Goal: Task Accomplishment & Management: Complete application form

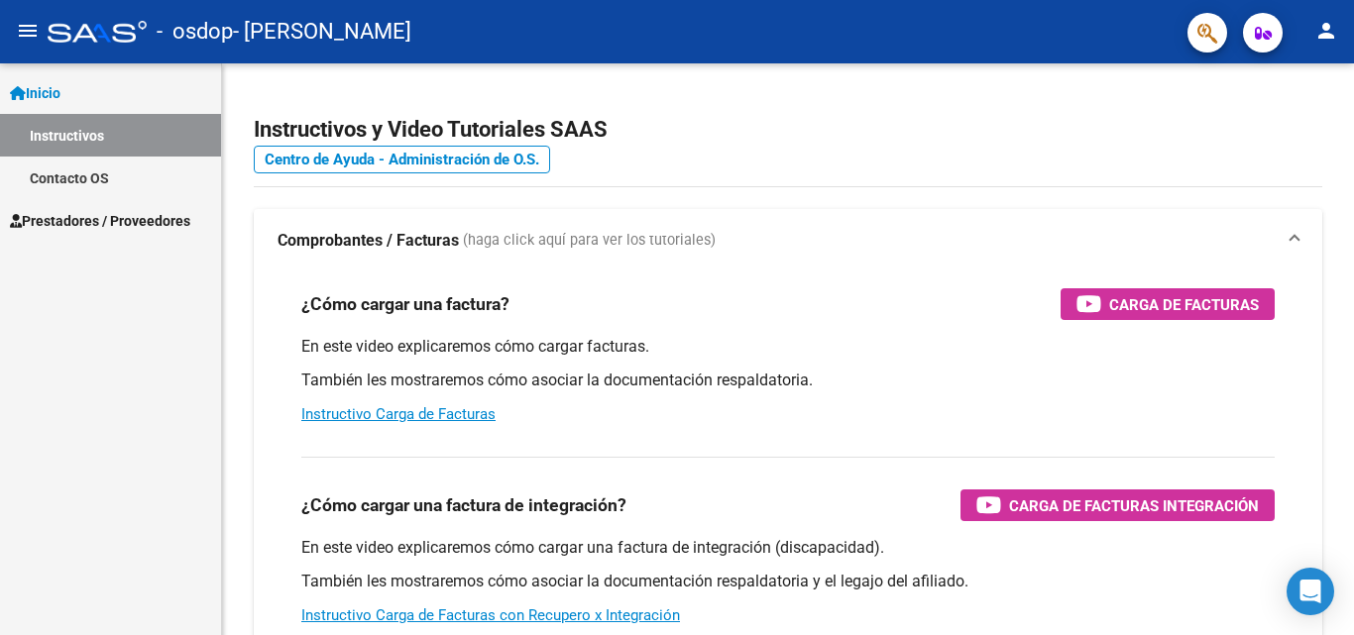
click at [122, 224] on span "Prestadores / Proveedores" at bounding box center [100, 221] width 180 height 22
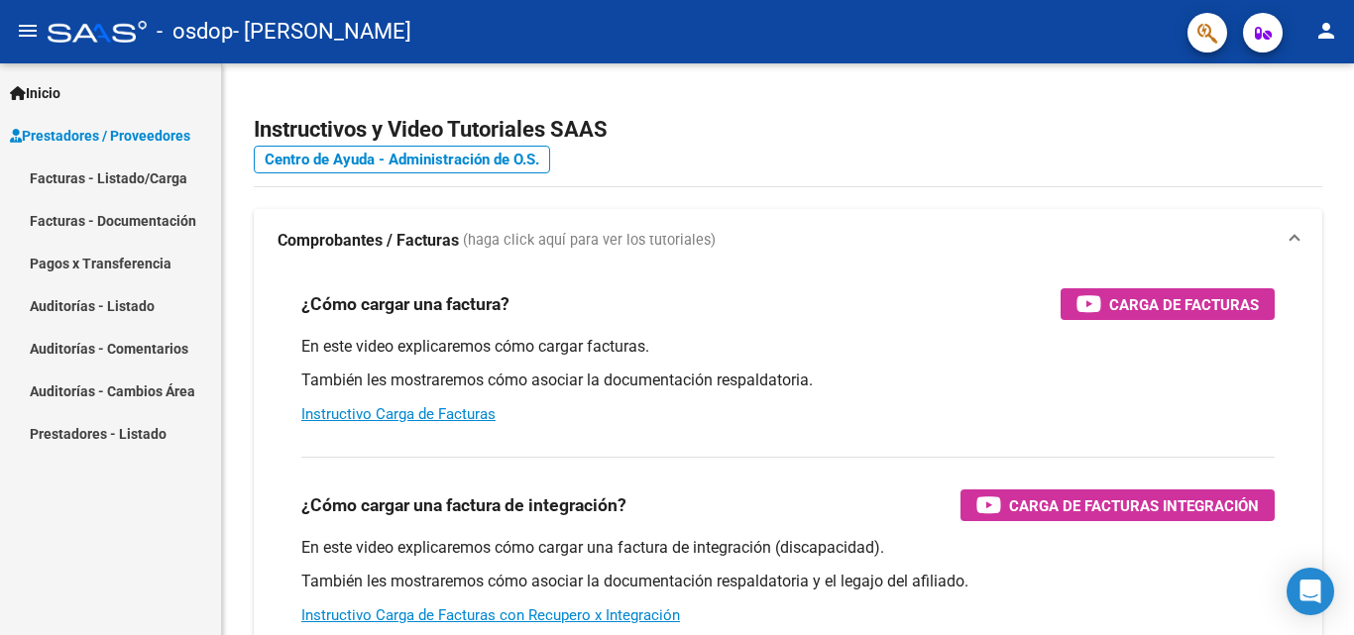
click at [136, 174] on link "Facturas - Listado/Carga" at bounding box center [110, 178] width 221 height 43
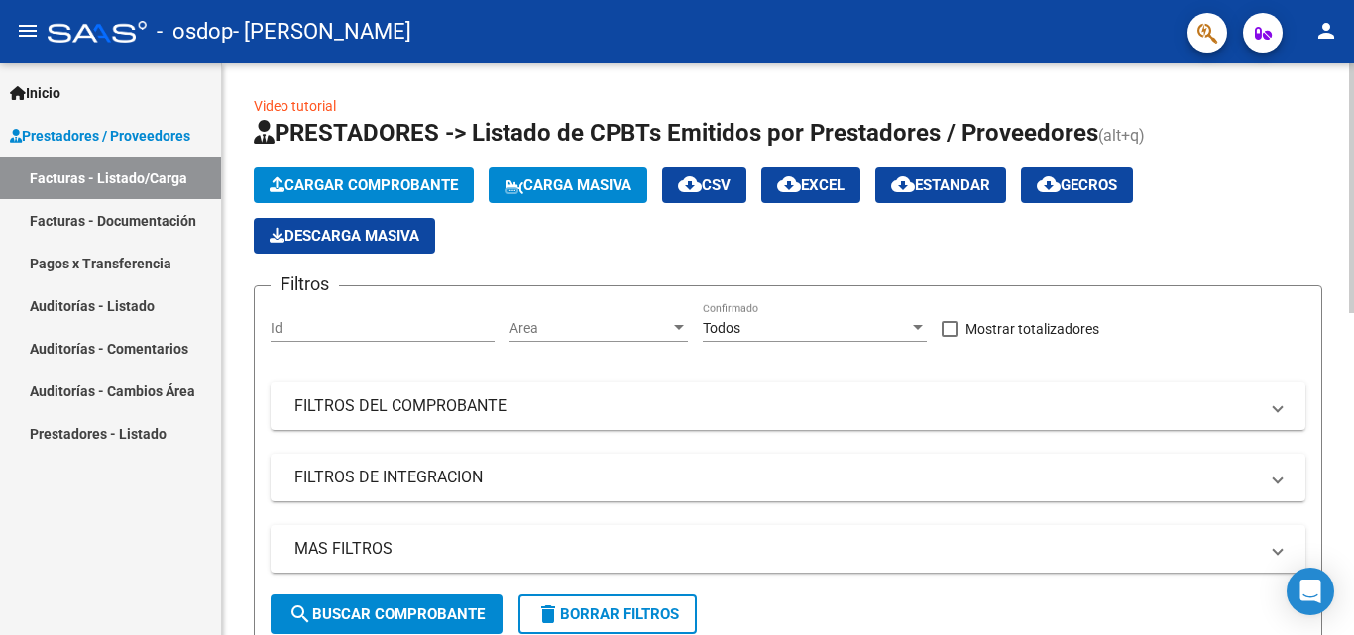
click at [391, 180] on span "Cargar Comprobante" at bounding box center [364, 185] width 188 height 18
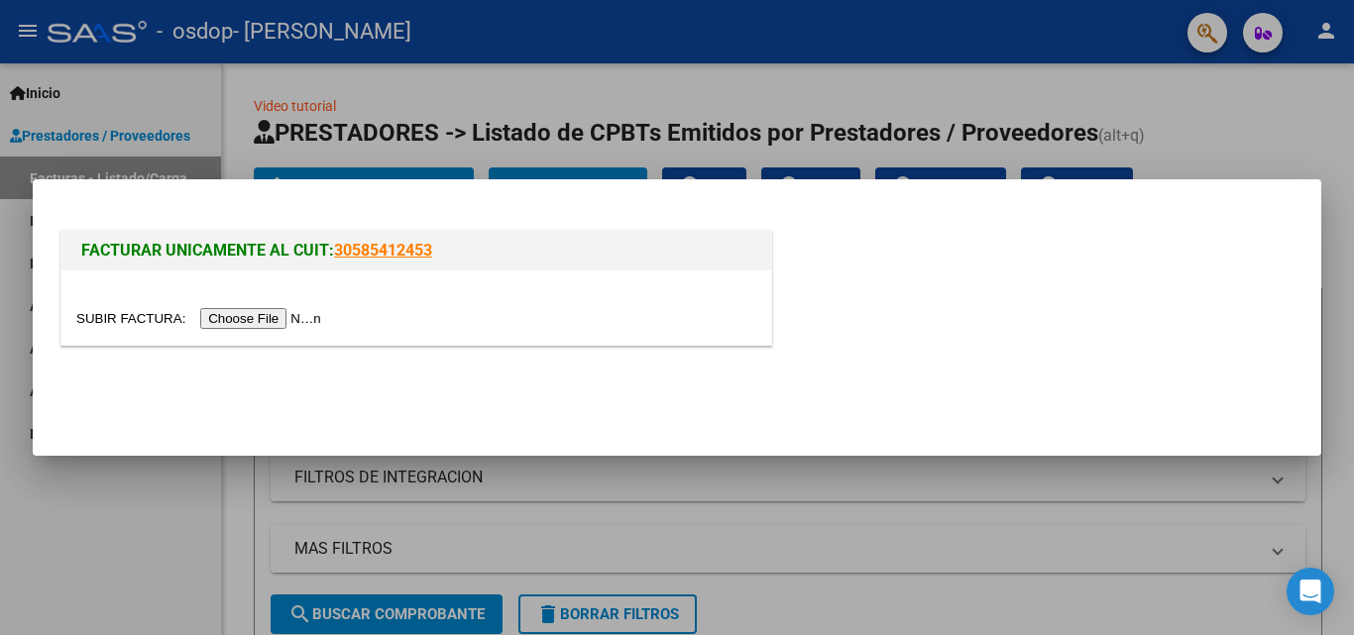
click at [292, 323] on input "file" at bounding box center [201, 318] width 251 height 21
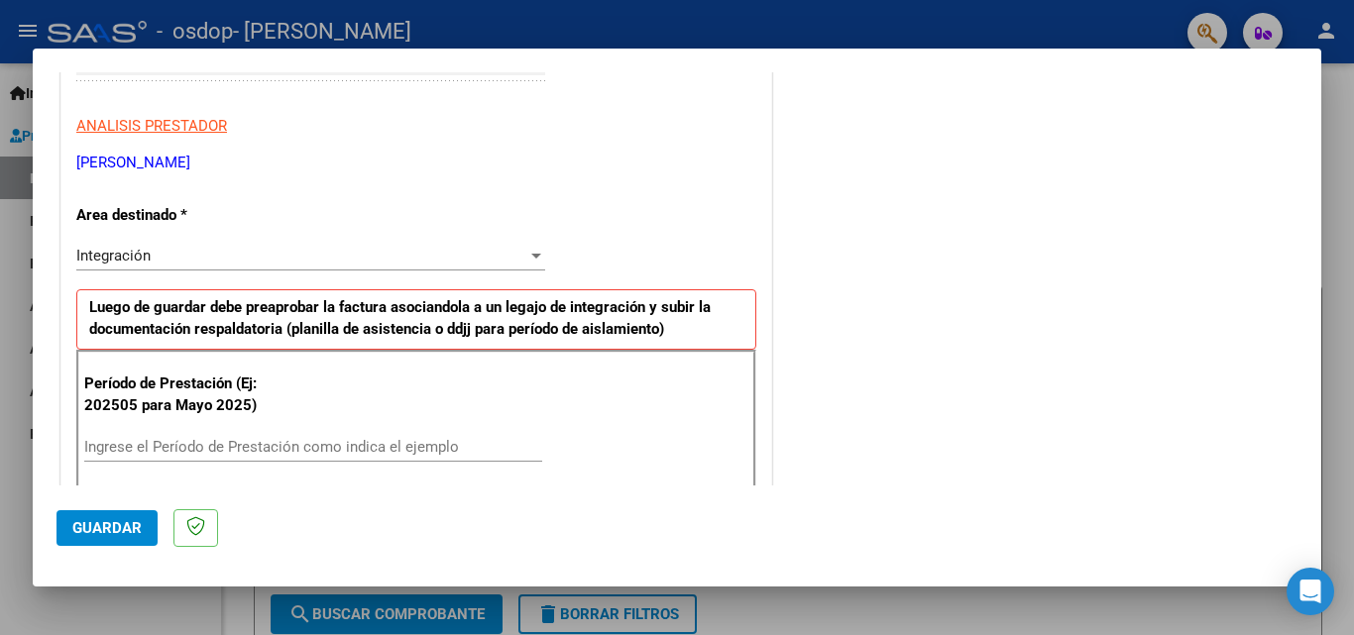
scroll to position [496, 0]
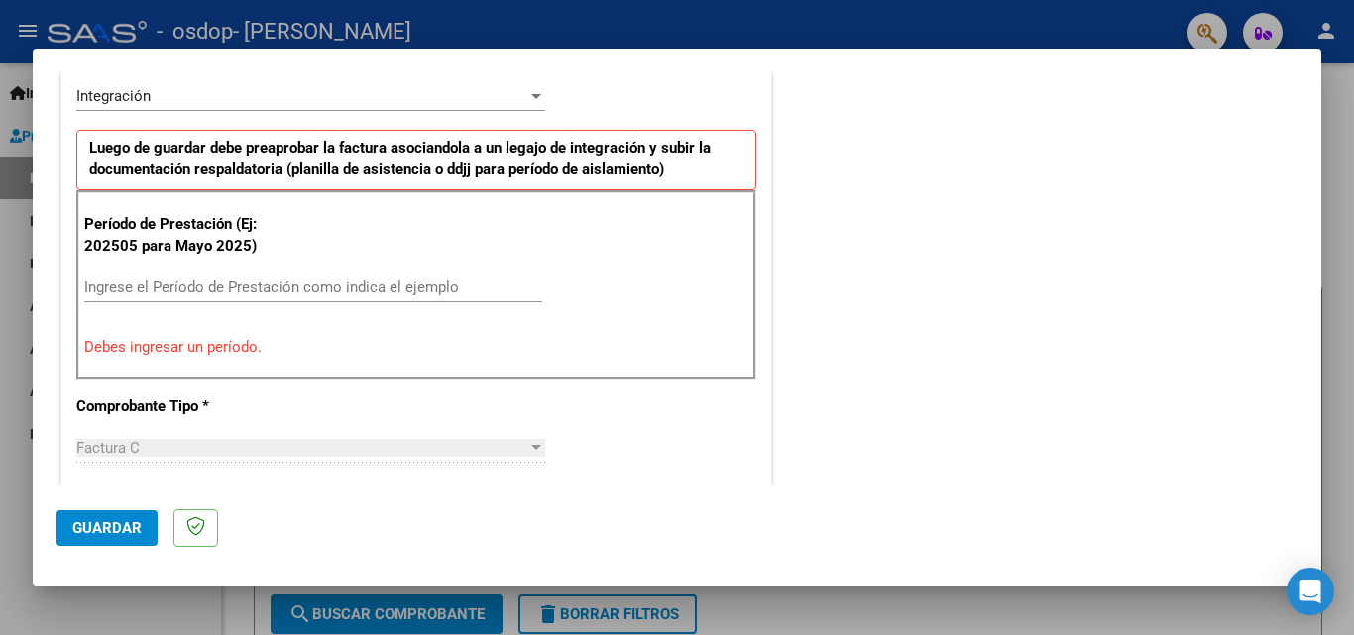
click at [365, 281] on input "Ingrese el Período de Prestación como indica el ejemplo" at bounding box center [313, 288] width 458 height 18
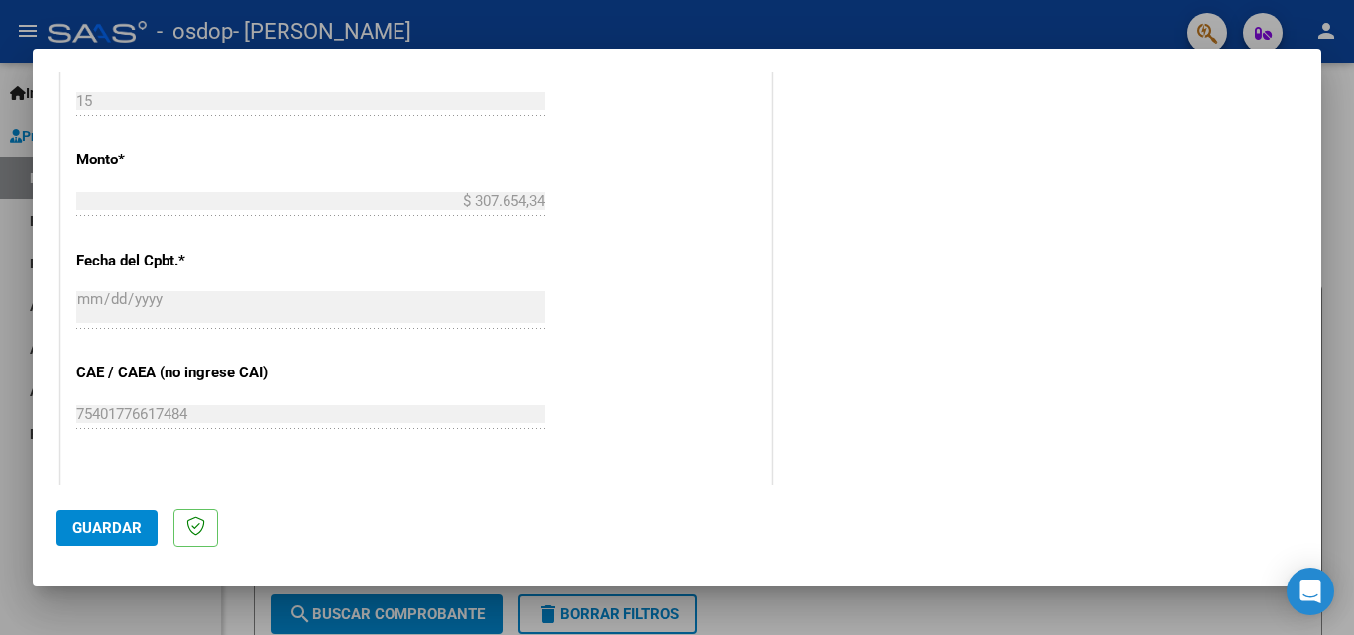
scroll to position [1190, 0]
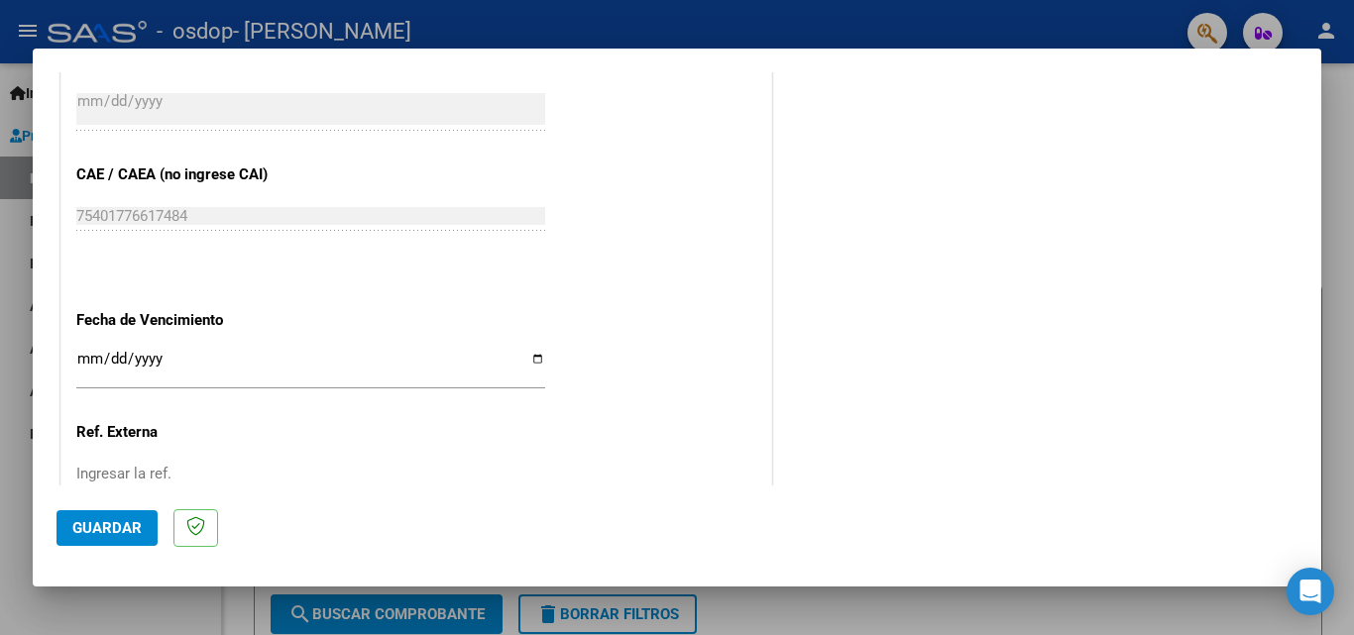
type input "202509"
click at [528, 362] on input "Ingresar la fecha" at bounding box center [310, 367] width 469 height 32
type input "[DATE]"
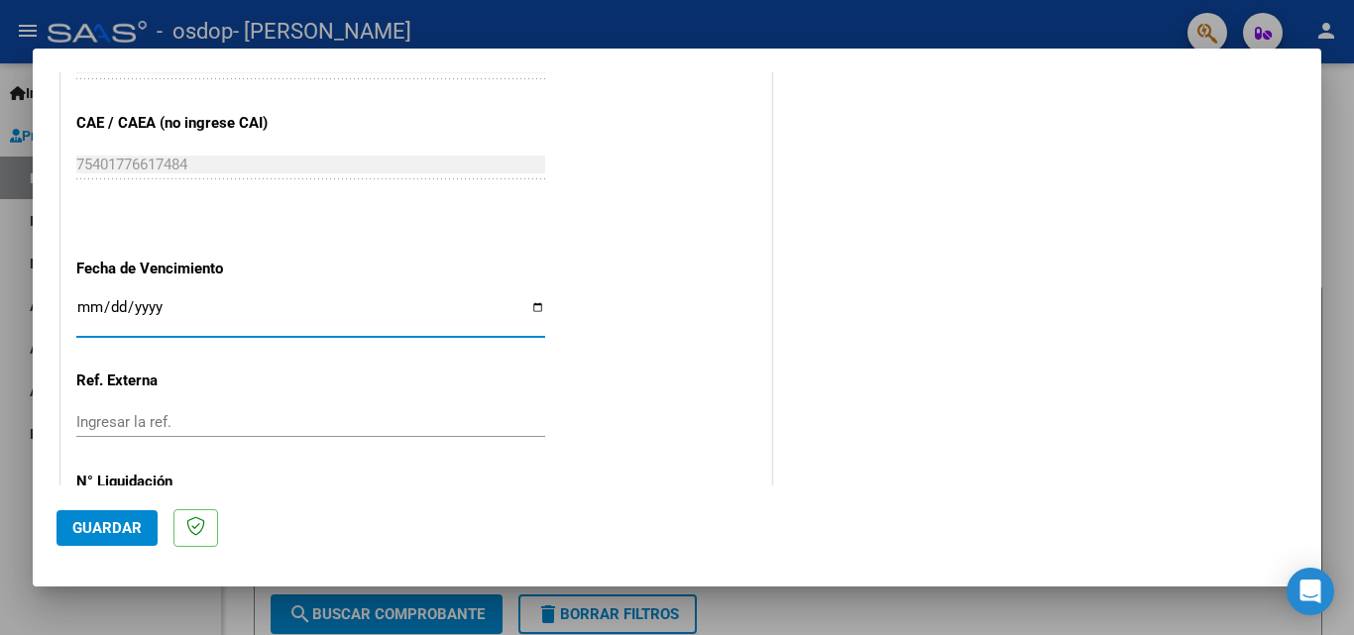
scroll to position [1331, 0]
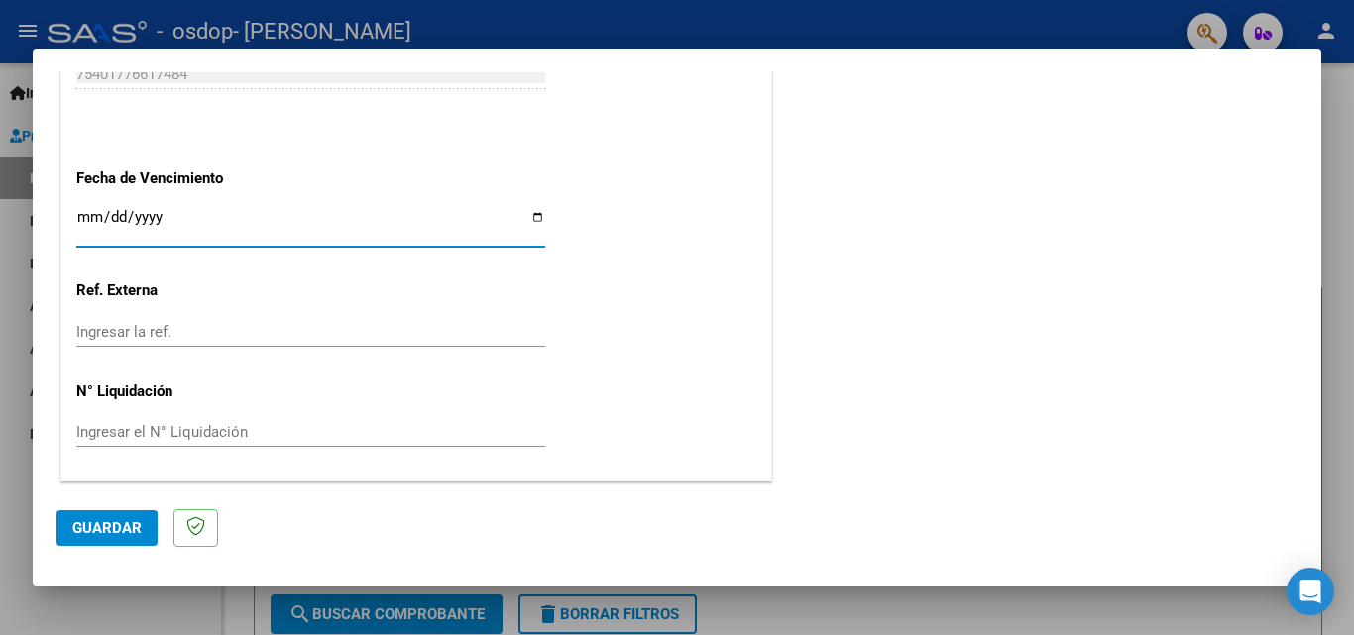
click at [114, 529] on span "Guardar" at bounding box center [106, 528] width 69 height 18
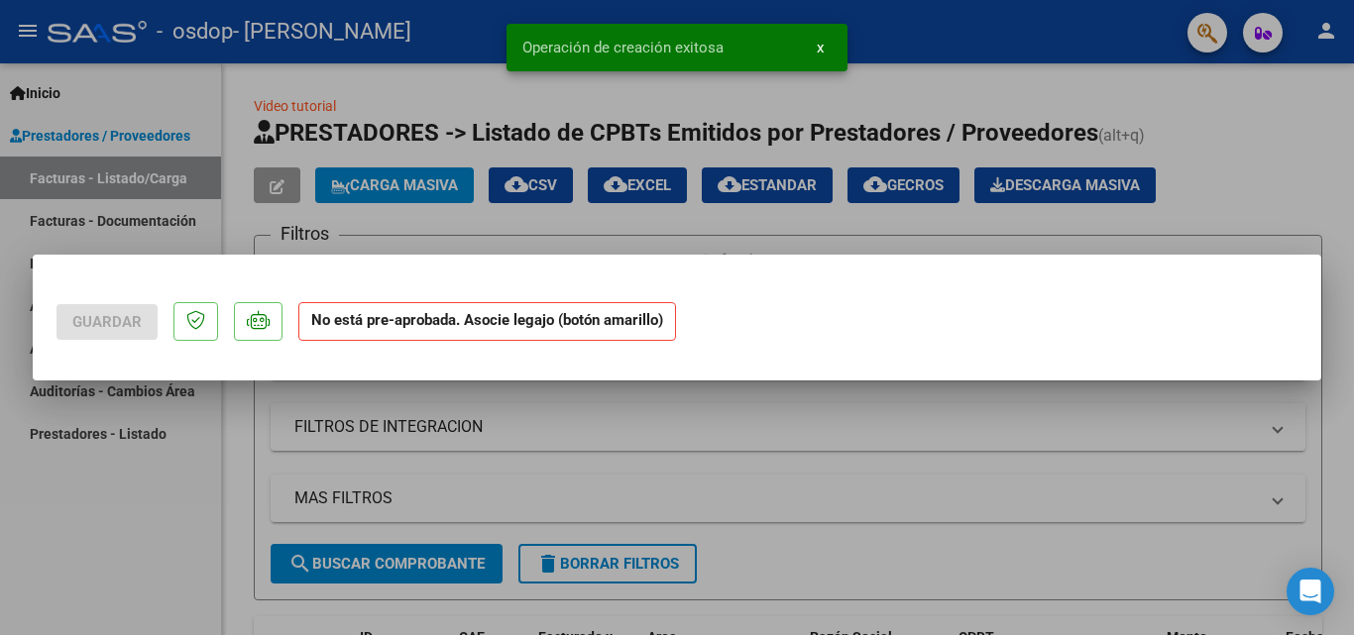
scroll to position [0, 0]
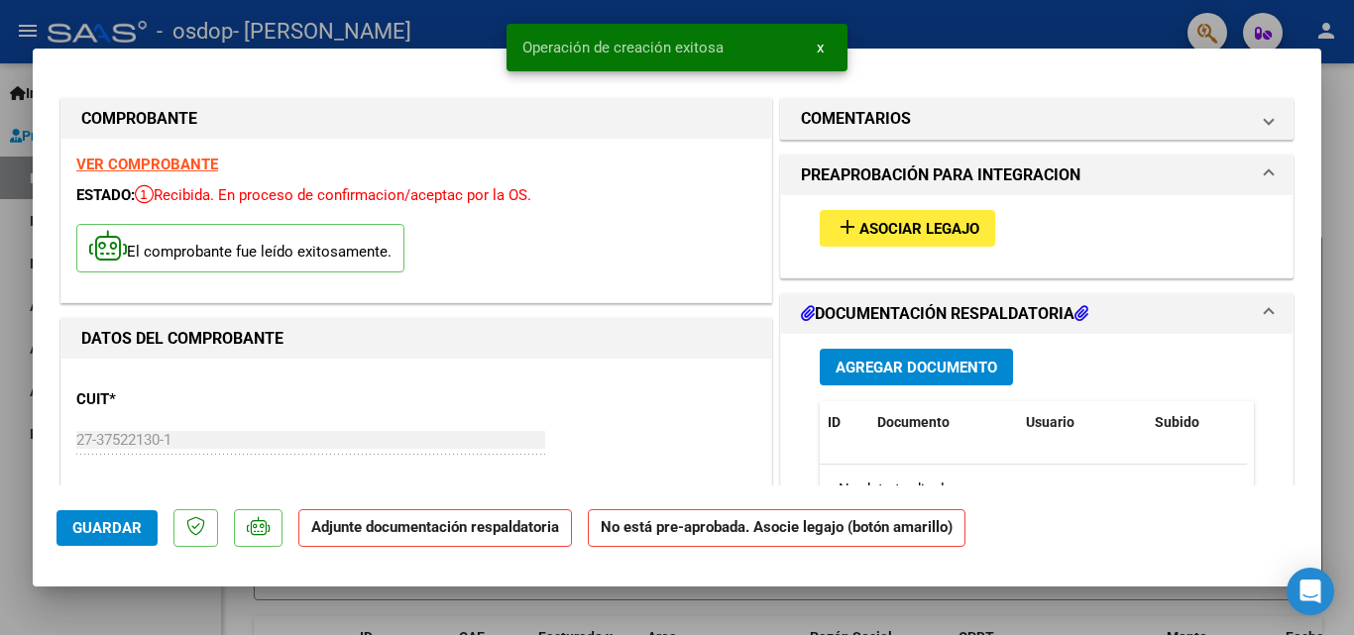
click at [891, 226] on span "Asociar Legajo" at bounding box center [919, 229] width 120 height 18
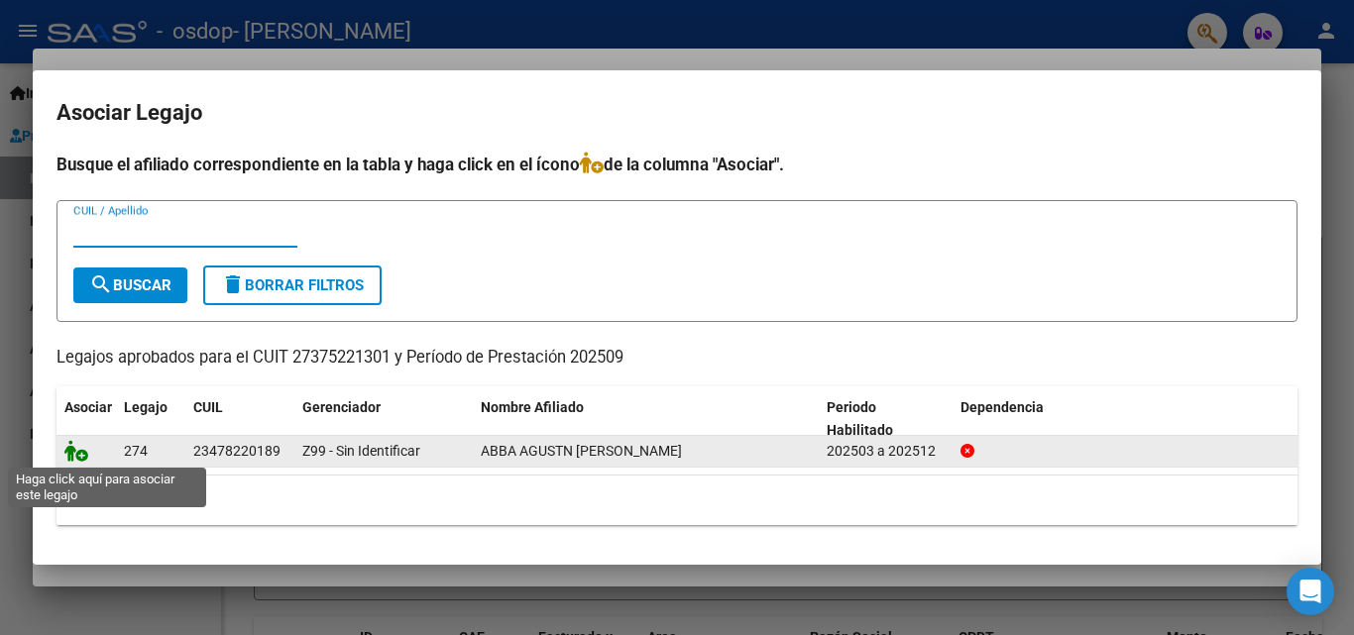
click at [80, 459] on icon at bounding box center [76, 451] width 24 height 22
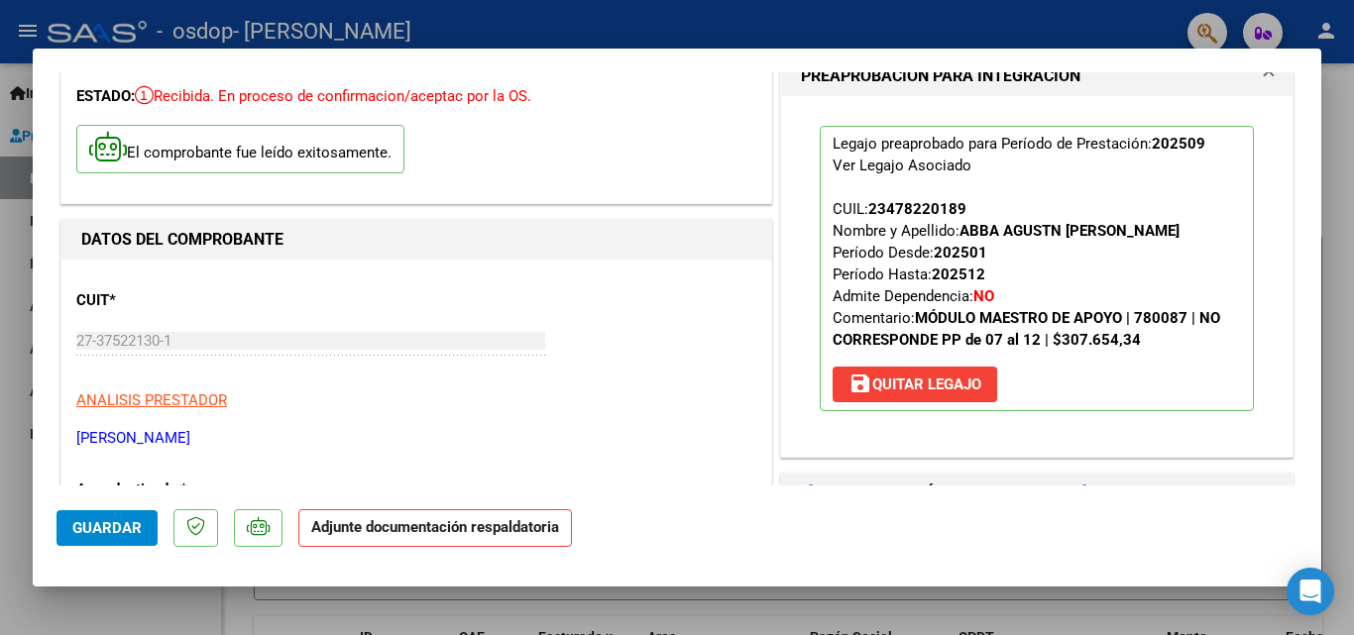
scroll to position [397, 0]
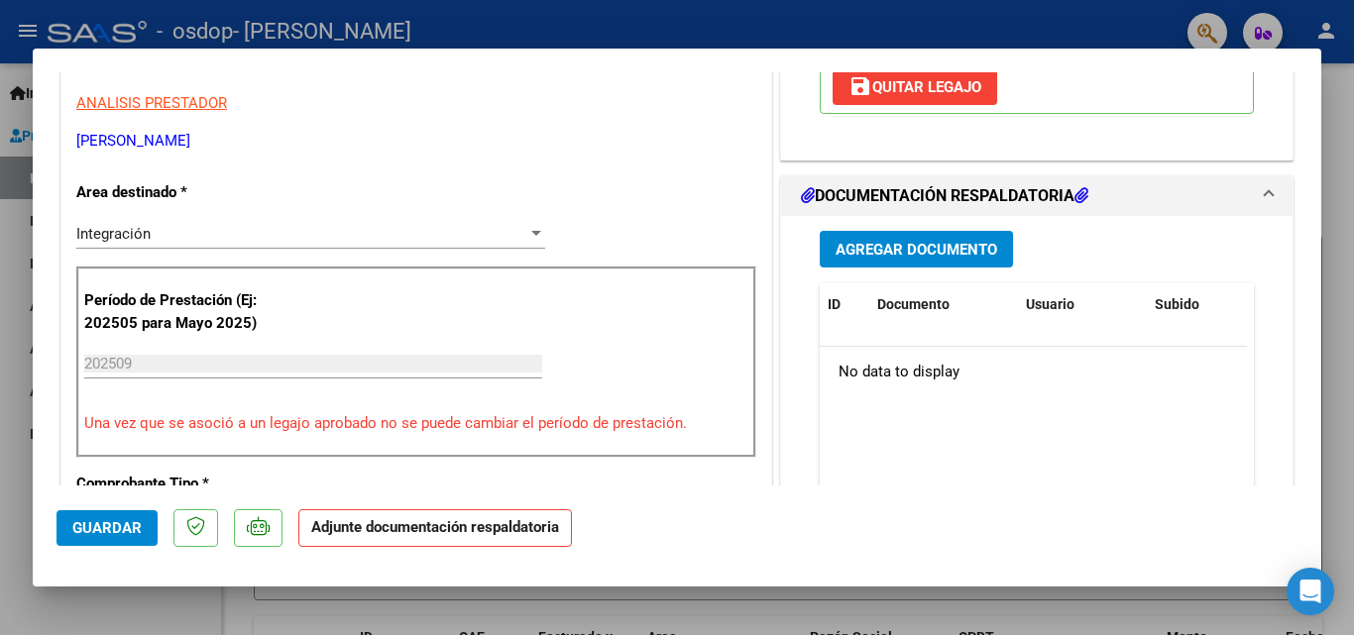
click at [934, 255] on span "Agregar Documento" at bounding box center [917, 250] width 162 height 18
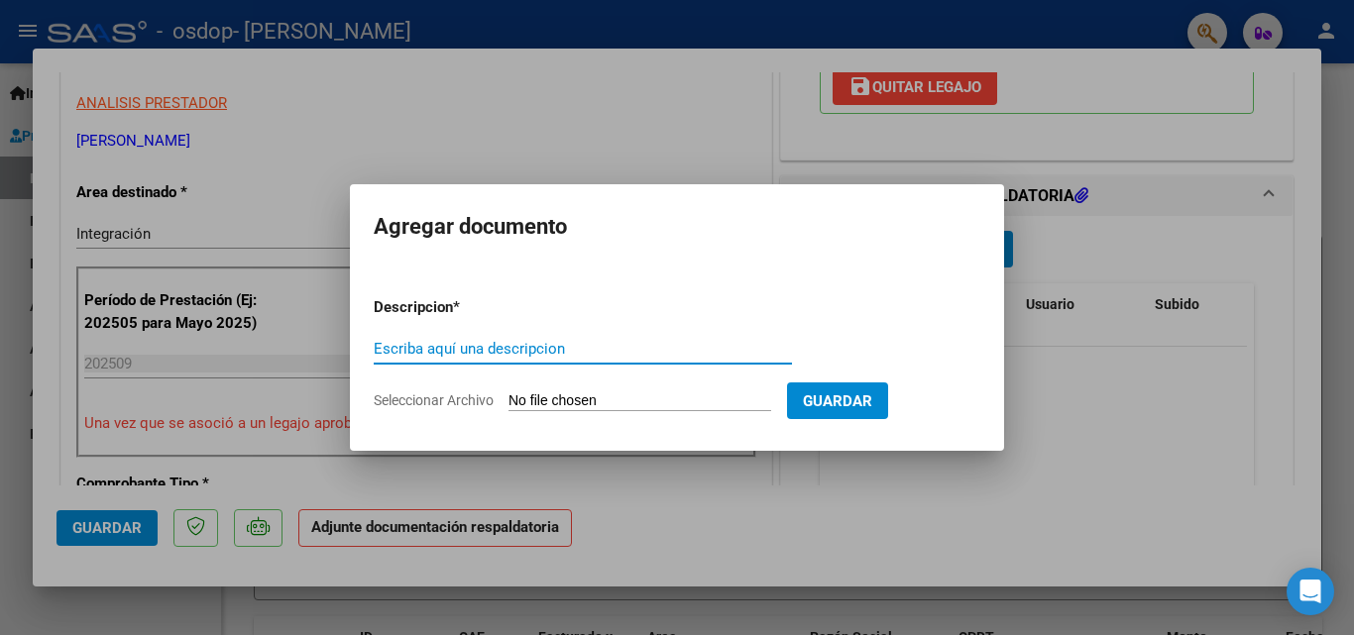
type input "a"
type input "ASISTENCIA SEPTIEMBRE"
click at [581, 411] on form "Descripcion * ASISTENCIA SEPTIEMBRE Escriba aquí una descripcion Seleccionar Ar…" at bounding box center [677, 354] width 607 height 145
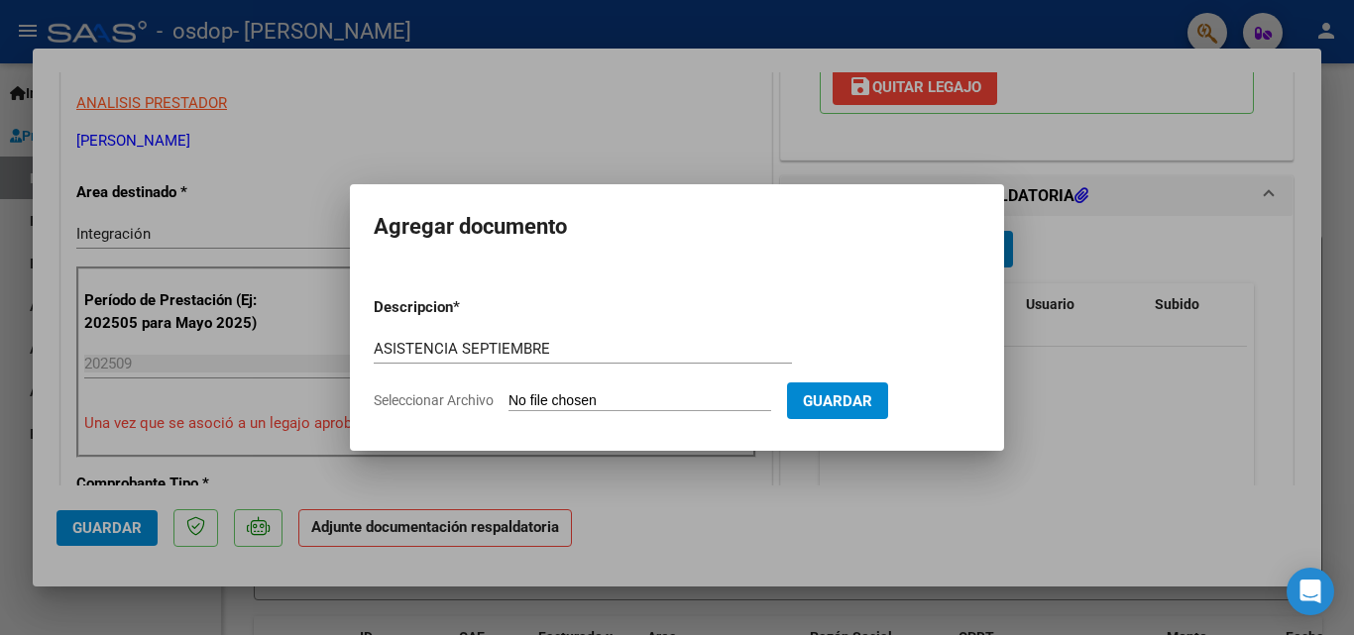
click at [586, 400] on input "Seleccionar Archivo" at bounding box center [640, 402] width 263 height 19
click at [655, 395] on input "Seleccionar Archivo" at bounding box center [640, 402] width 263 height 19
type input "C:\fakepath\asistencia ABBA septiembre .pdf"
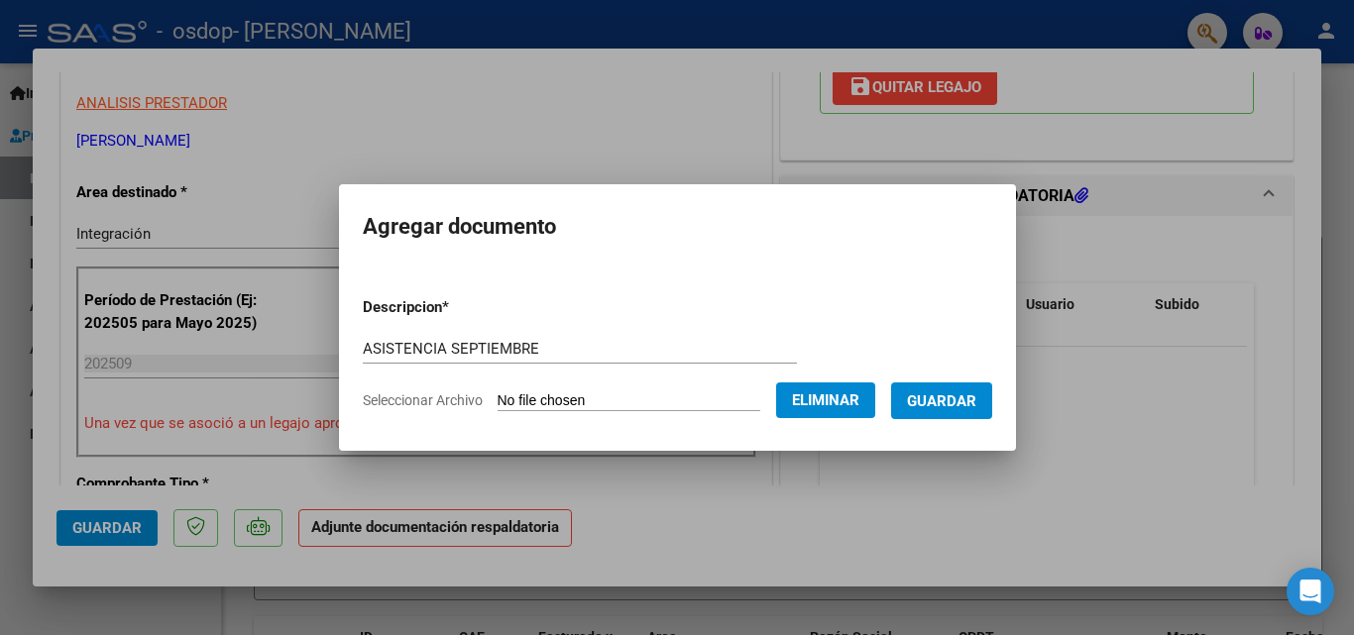
drag, startPoint x: 950, startPoint y: 398, endPoint x: 935, endPoint y: 398, distance: 14.9
click at [944, 398] on span "Guardar" at bounding box center [941, 402] width 69 height 18
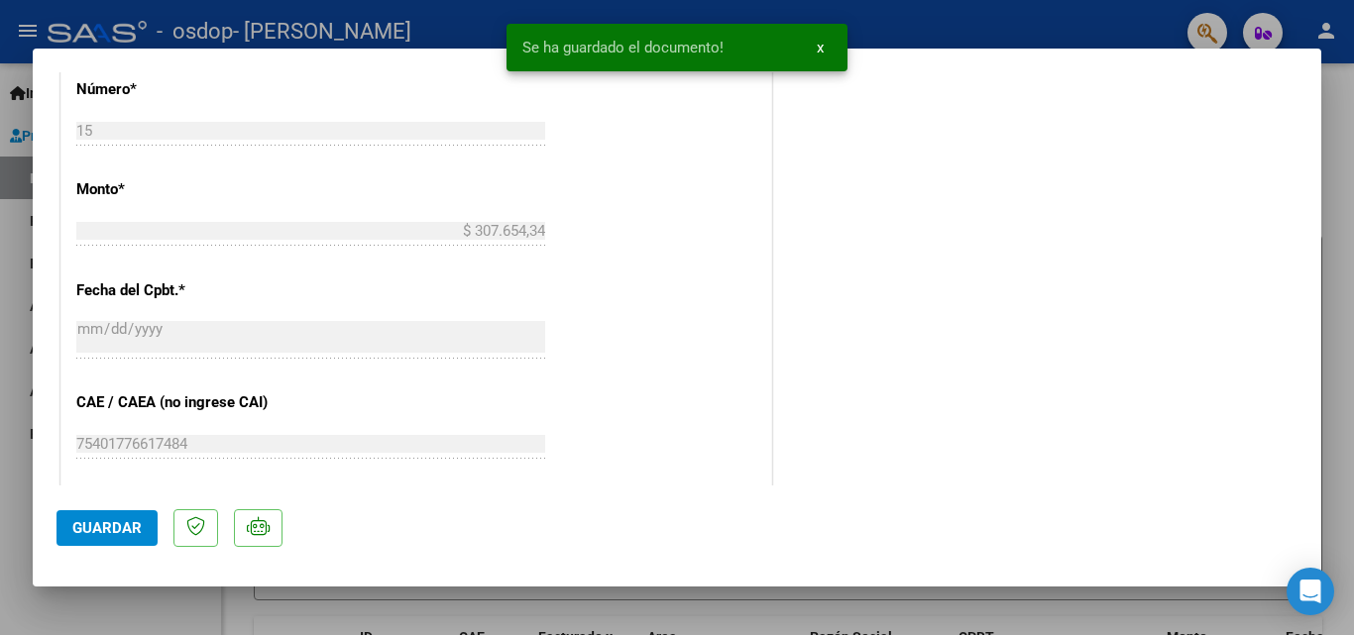
scroll to position [1361, 0]
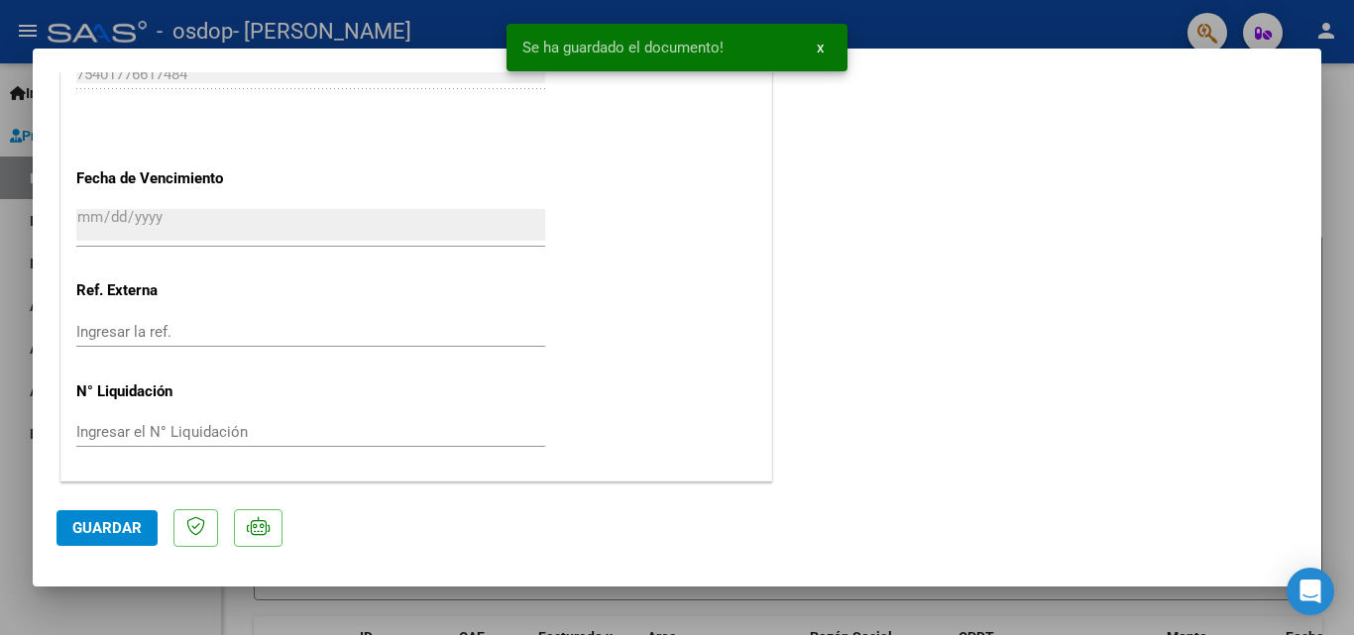
click at [124, 525] on span "Guardar" at bounding box center [106, 528] width 69 height 18
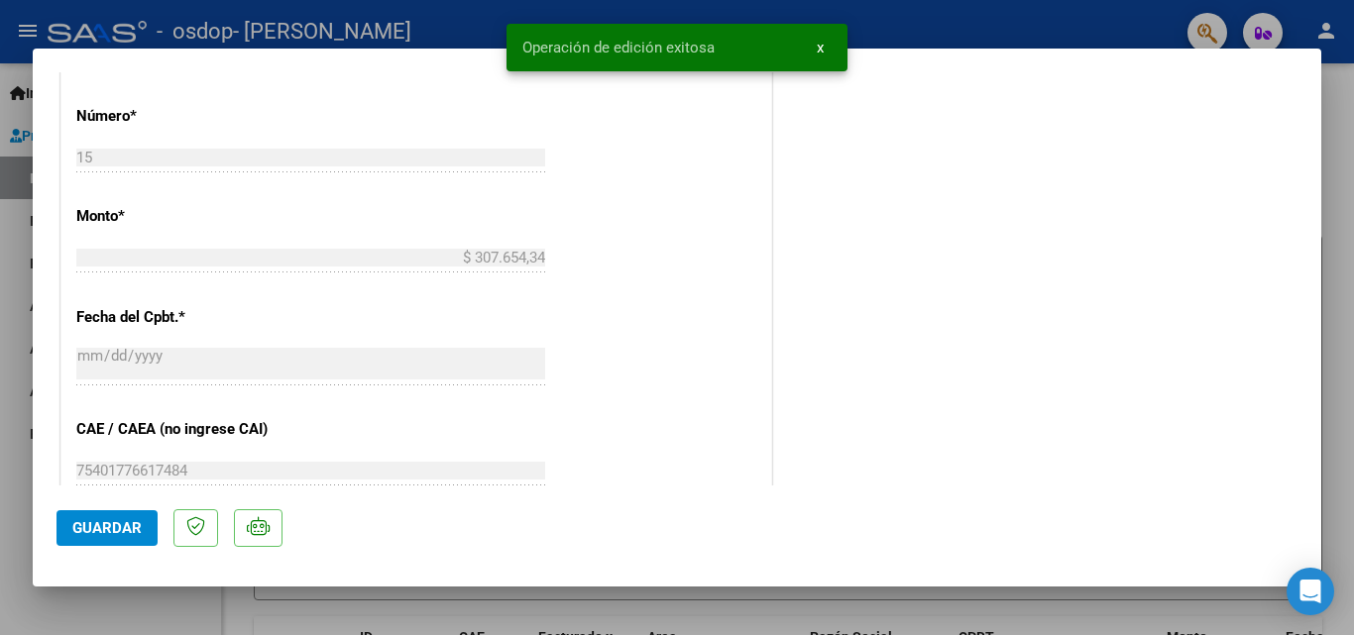
scroll to position [667, 0]
